Goal: Obtain resource: Obtain resource

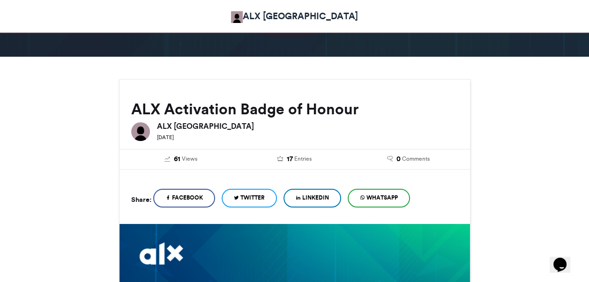
click at [305, 192] on link "LinkedIn" at bounding box center [312, 198] width 58 height 19
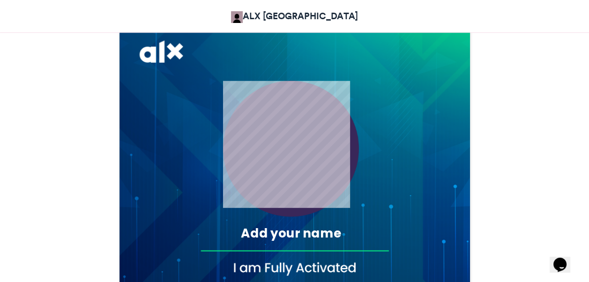
scroll to position [328, 0]
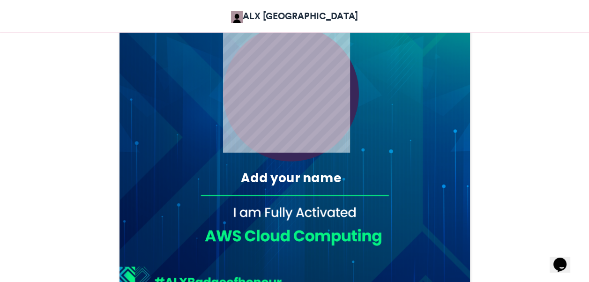
click at [282, 179] on div "Add your name" at bounding box center [291, 177] width 166 height 17
click at [325, 181] on div "Add your name" at bounding box center [291, 177] width 166 height 17
click at [323, 172] on div "Add your name" at bounding box center [291, 177] width 166 height 17
click at [348, 174] on div "Add your name" at bounding box center [291, 177] width 166 height 17
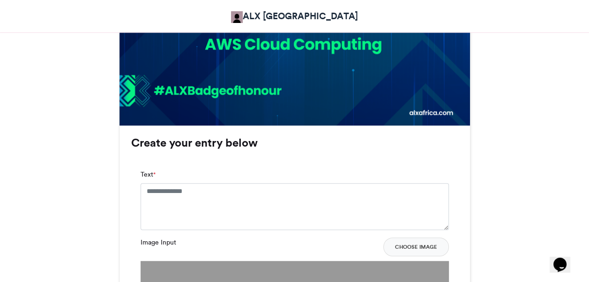
scroll to position [534, 0]
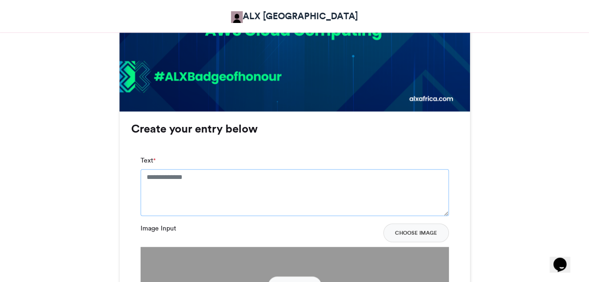
click at [152, 174] on textarea "Text *" at bounding box center [295, 192] width 308 height 47
type textarea "*"
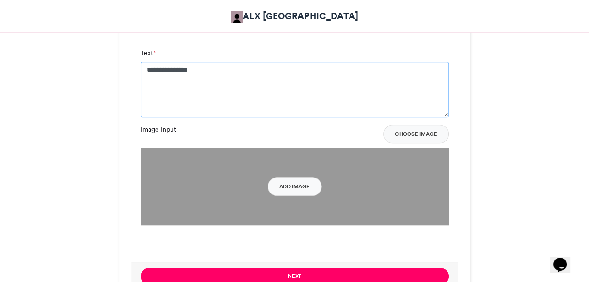
scroll to position [642, 0]
type textarea "**********"
click at [281, 177] on button "Add Image" at bounding box center [295, 186] width 54 height 19
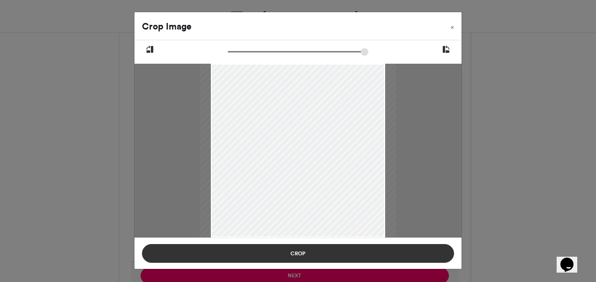
click at [306, 251] on button "Crop" at bounding box center [298, 253] width 312 height 19
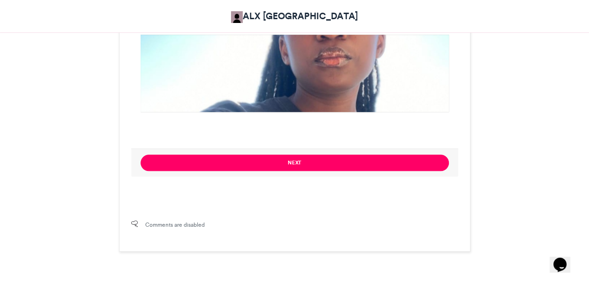
scroll to position [755, 0]
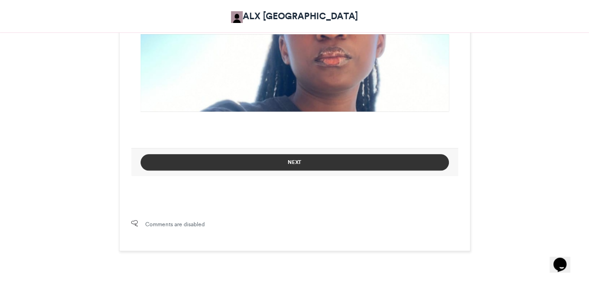
click at [286, 167] on button "Next" at bounding box center [295, 162] width 308 height 16
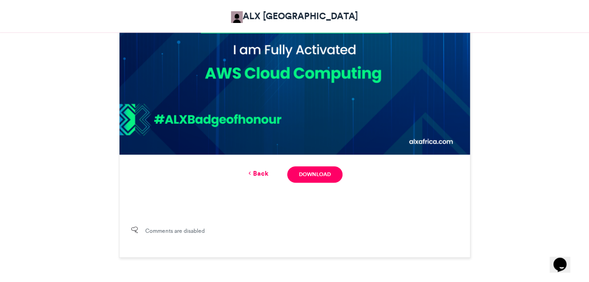
scroll to position [495, 0]
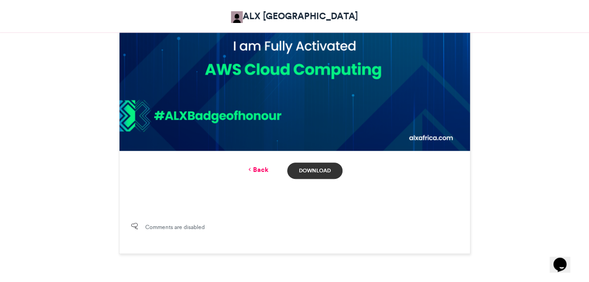
click at [321, 173] on link "Download" at bounding box center [314, 171] width 55 height 16
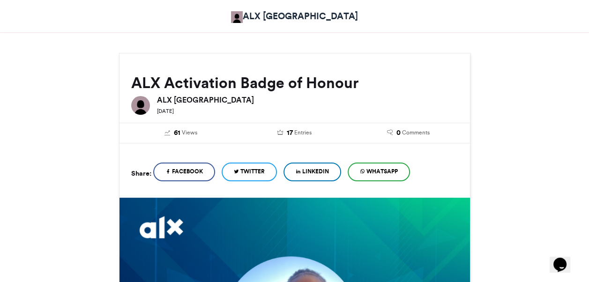
scroll to position [97, 0]
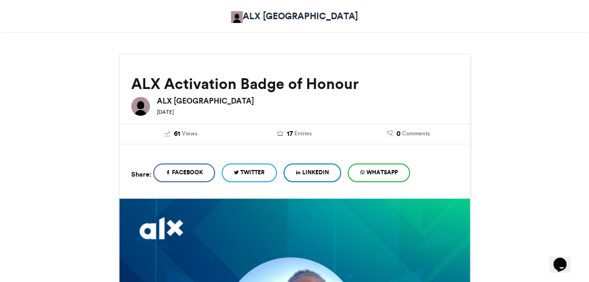
click at [301, 170] on icon at bounding box center [298, 172] width 5 height 7
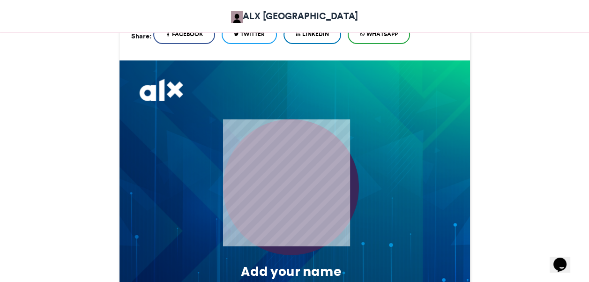
scroll to position [272, 0]
